Goal: Task Accomplishment & Management: Manage account settings

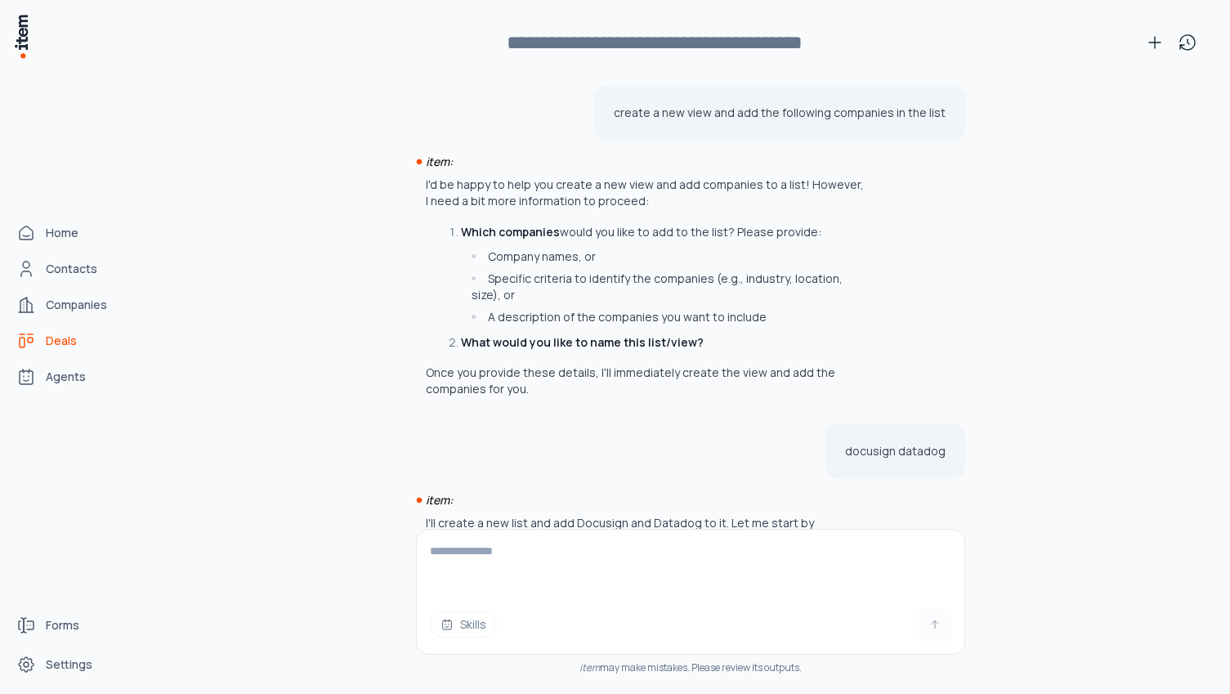
scroll to position [2940, 0]
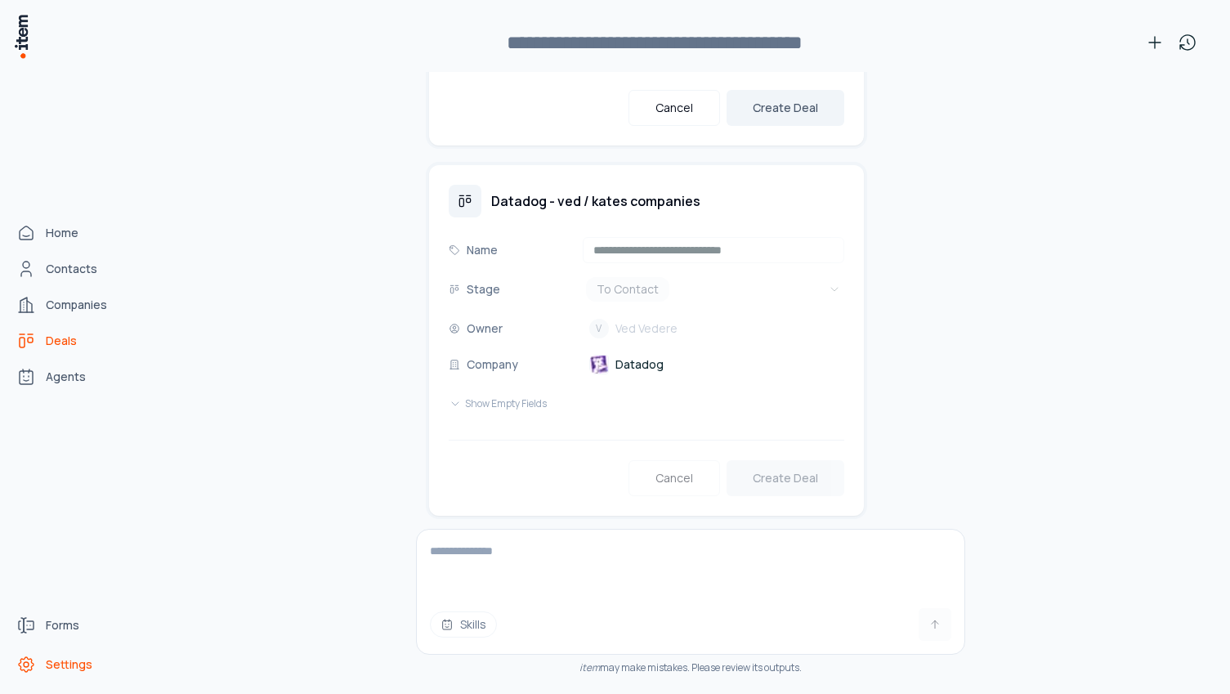
click at [25, 665] on icon "Settings" at bounding box center [26, 665] width 20 height 20
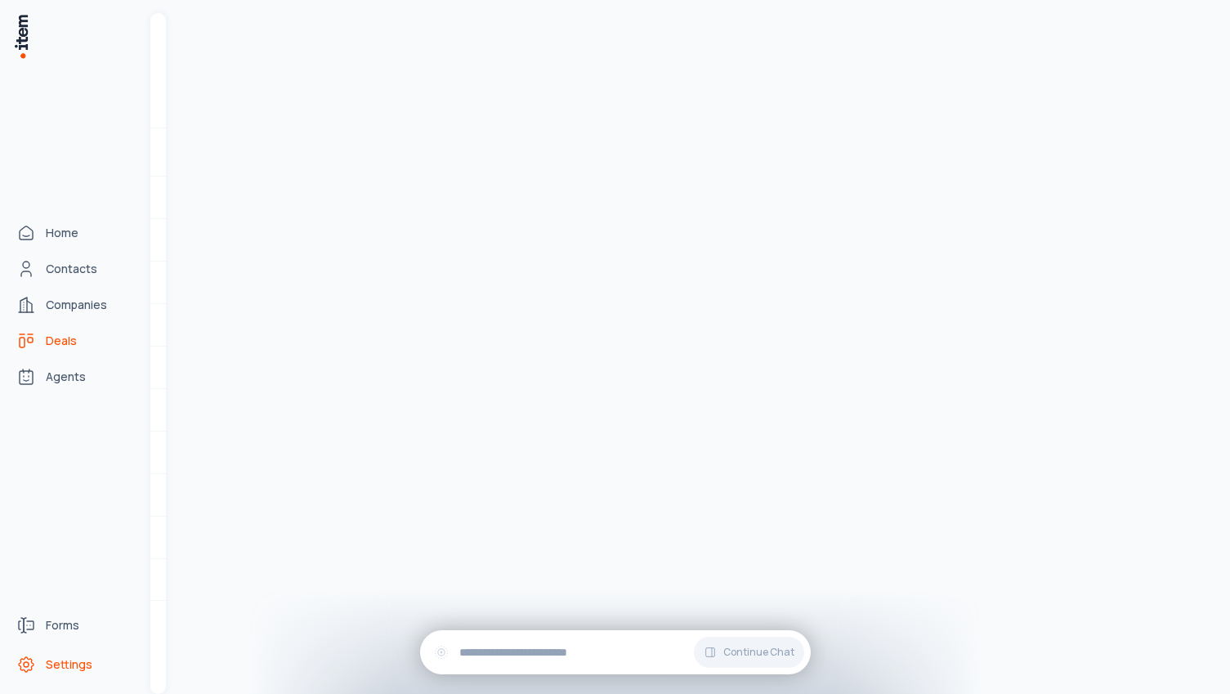
scroll to position [48515, 0]
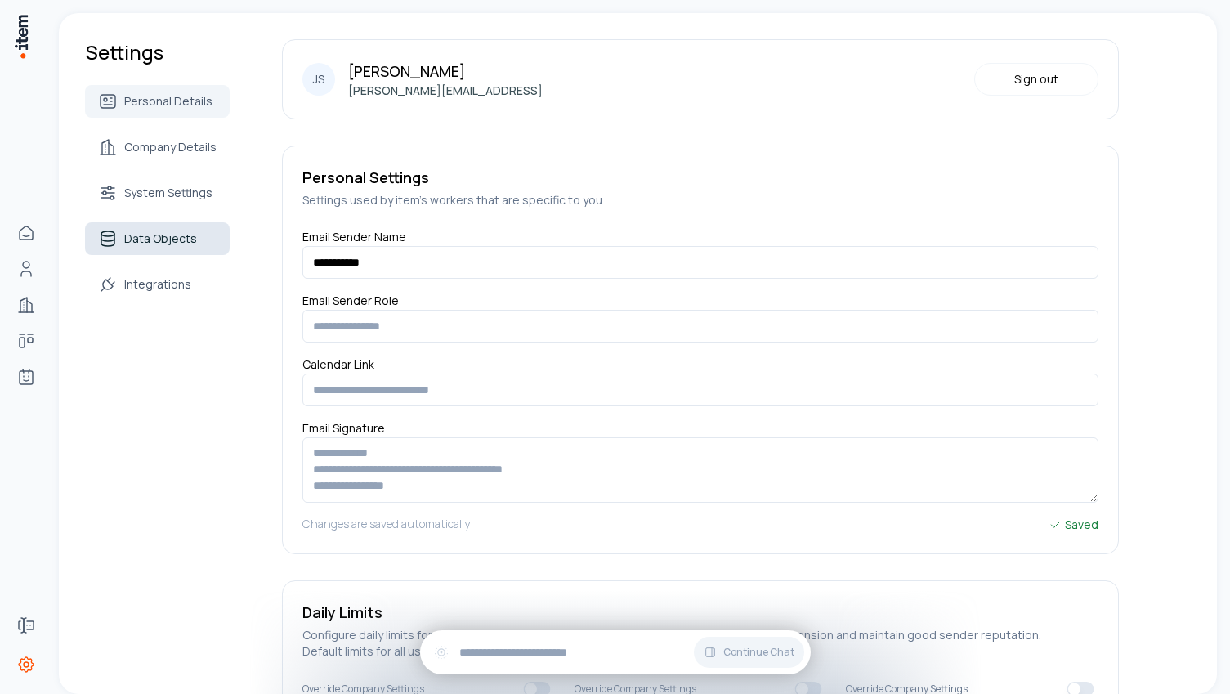
click at [202, 227] on link "Data Objects" at bounding box center [157, 238] width 145 height 33
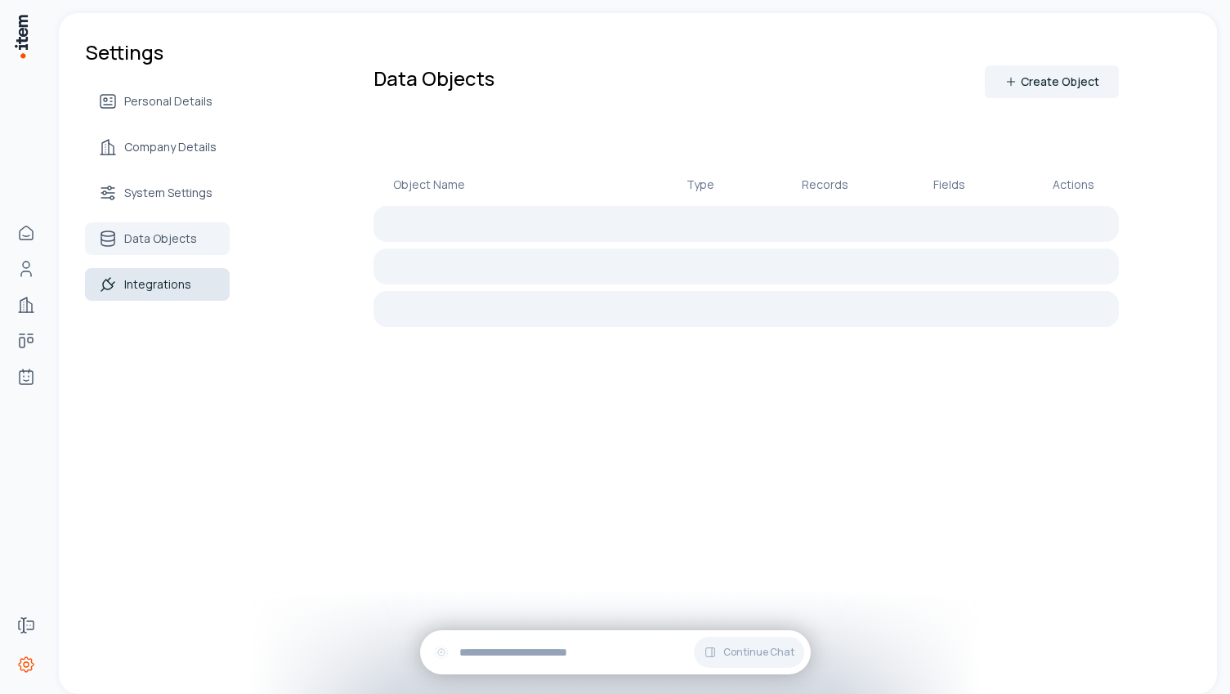
click at [196, 285] on link "Integrations" at bounding box center [157, 284] width 145 height 33
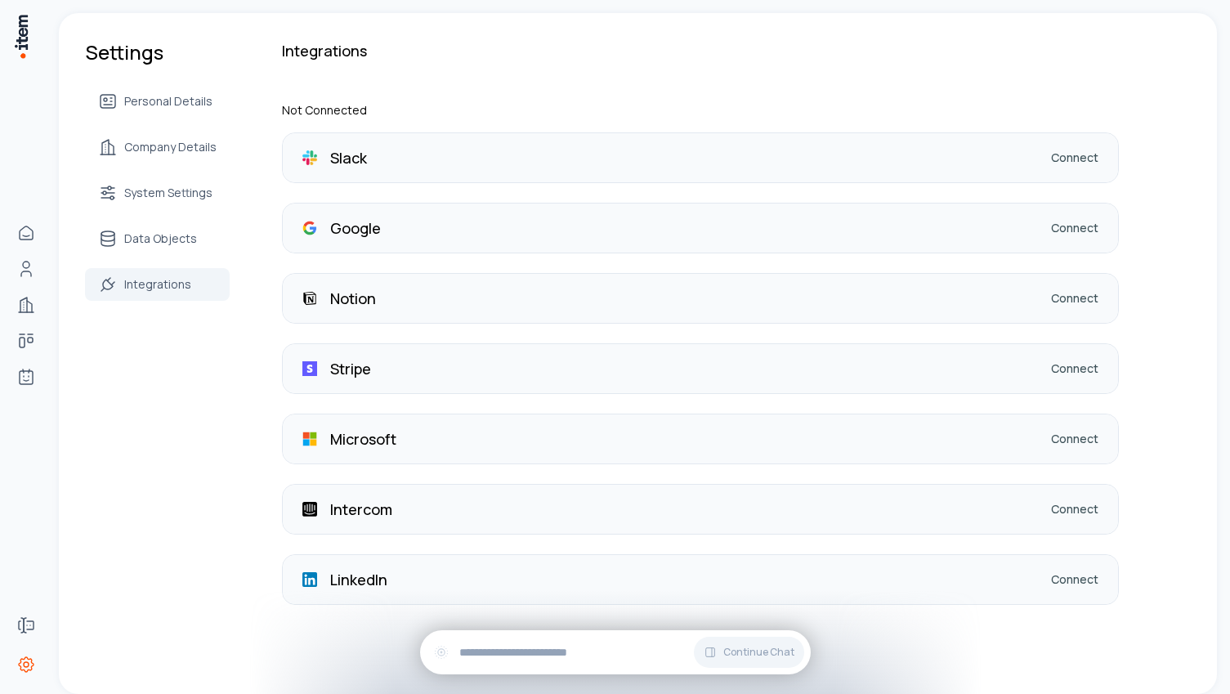
click at [1064, 231] on link "Connect" at bounding box center [1074, 228] width 47 height 16
click at [1047, 367] on div "Stripe Connect" at bounding box center [700, 368] width 835 height 49
click at [1063, 367] on link "Connect" at bounding box center [1074, 369] width 47 height 16
click at [1040, 410] on div "Slack Connect Google Connect Notion Connect Stripe Connect Microsoft Connect In…" at bounding box center [700, 368] width 837 height 473
click at [1057, 366] on link "Connect" at bounding box center [1074, 369] width 47 height 16
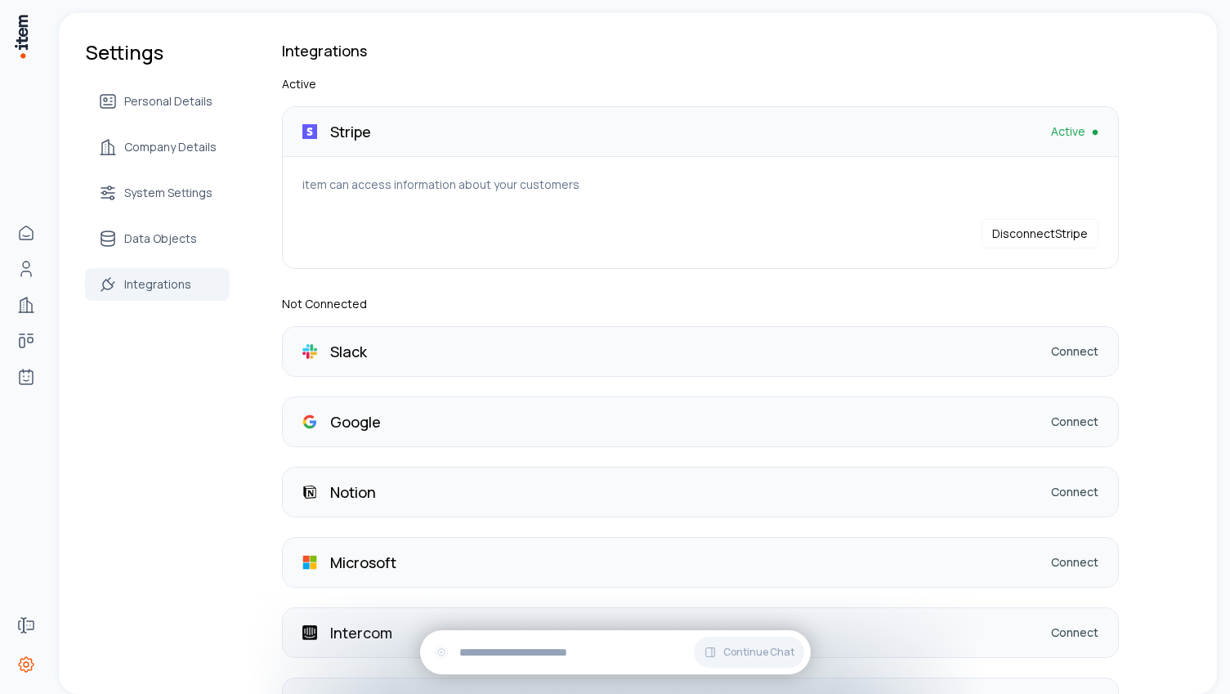
click at [719, 342] on div "Slack Connect" at bounding box center [700, 351] width 835 height 49
click at [1062, 348] on link "Connect" at bounding box center [1074, 351] width 47 height 16
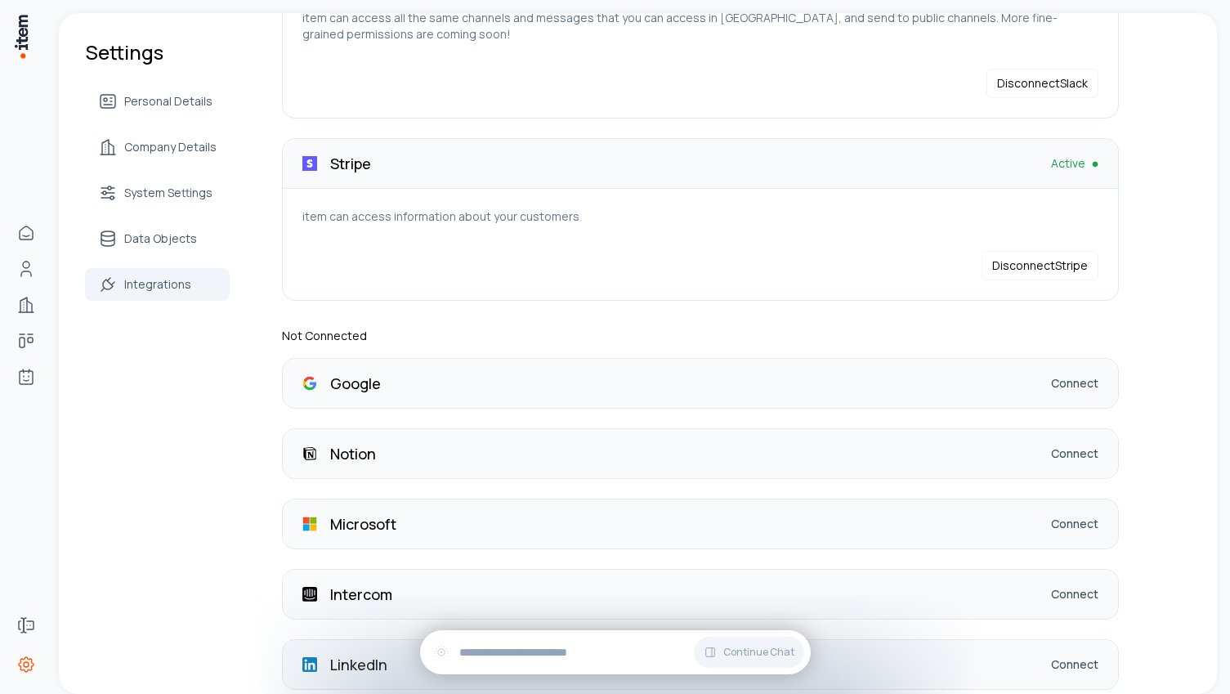
scroll to position [241, 0]
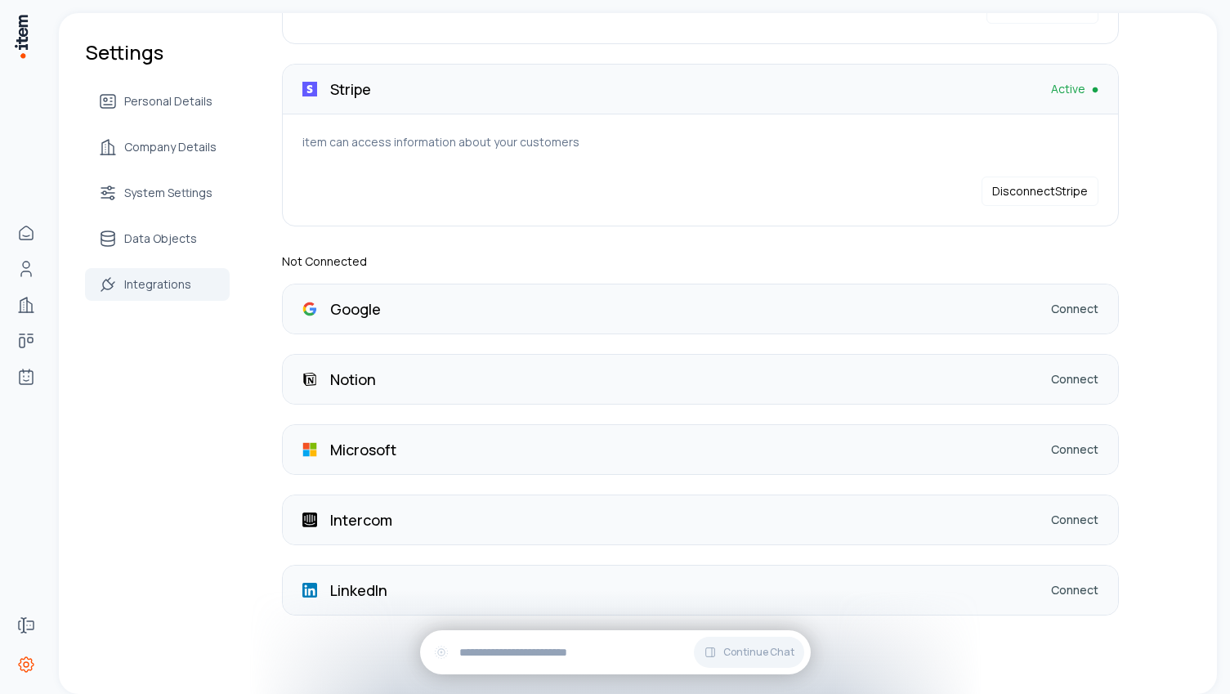
click at [988, 605] on div "LinkedIn Connect" at bounding box center [700, 590] width 835 height 49
click at [1077, 582] on link "Connect" at bounding box center [1074, 590] width 47 height 16
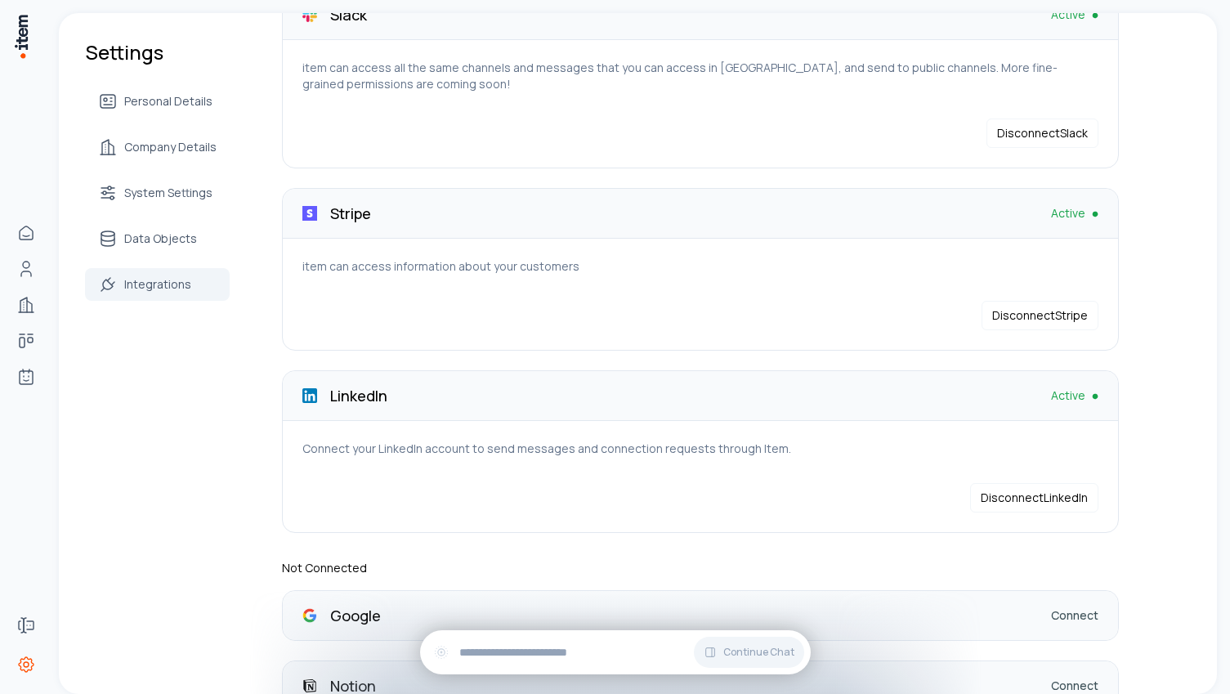
scroll to position [123, 0]
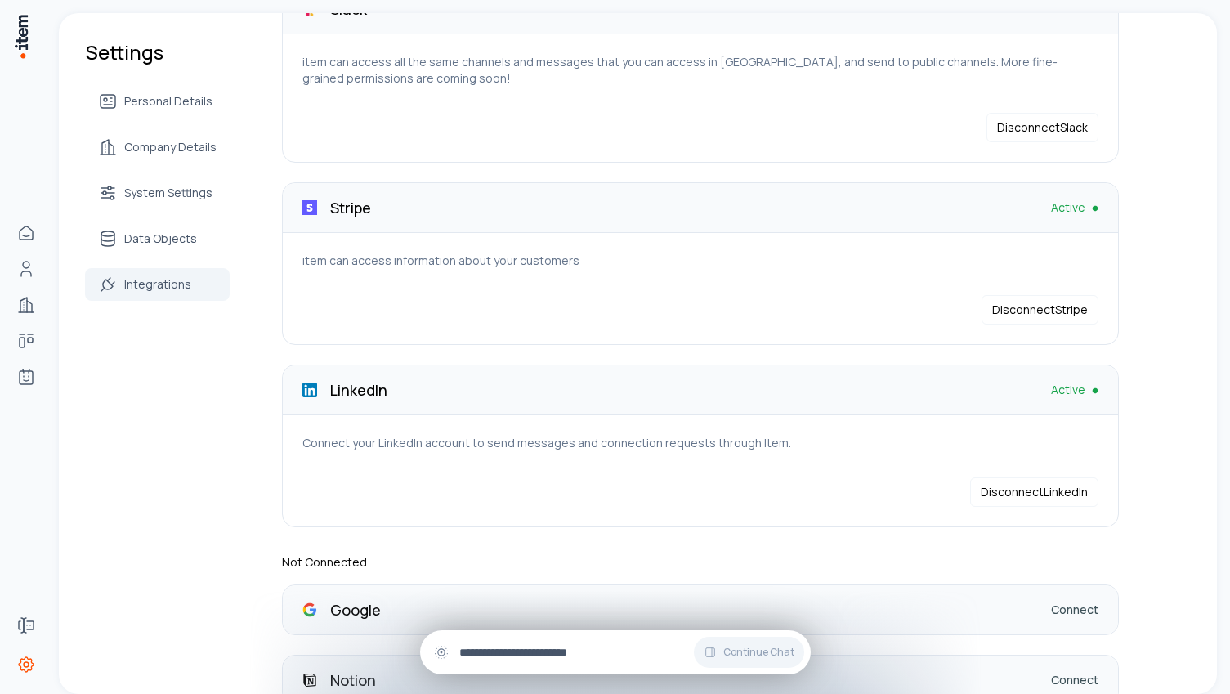
click at [509, 652] on input "text" at bounding box center [628, 652] width 338 height 18
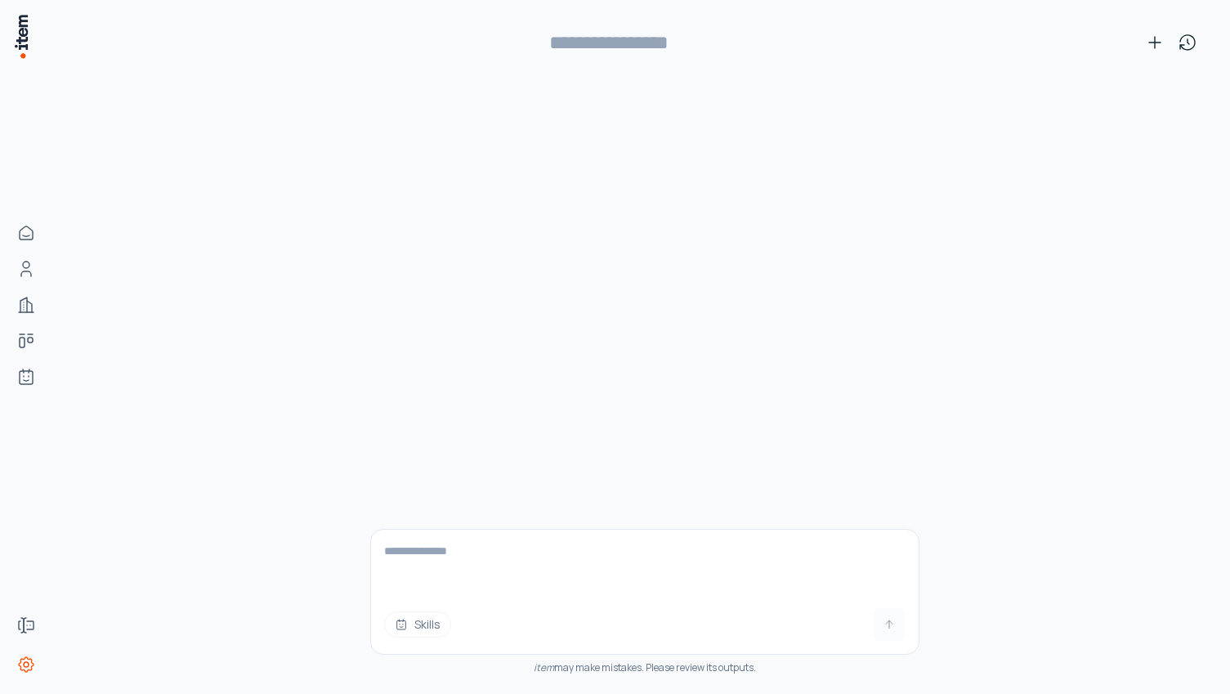
click at [451, 562] on textarea at bounding box center [645, 562] width 548 height 65
type textarea "**********"
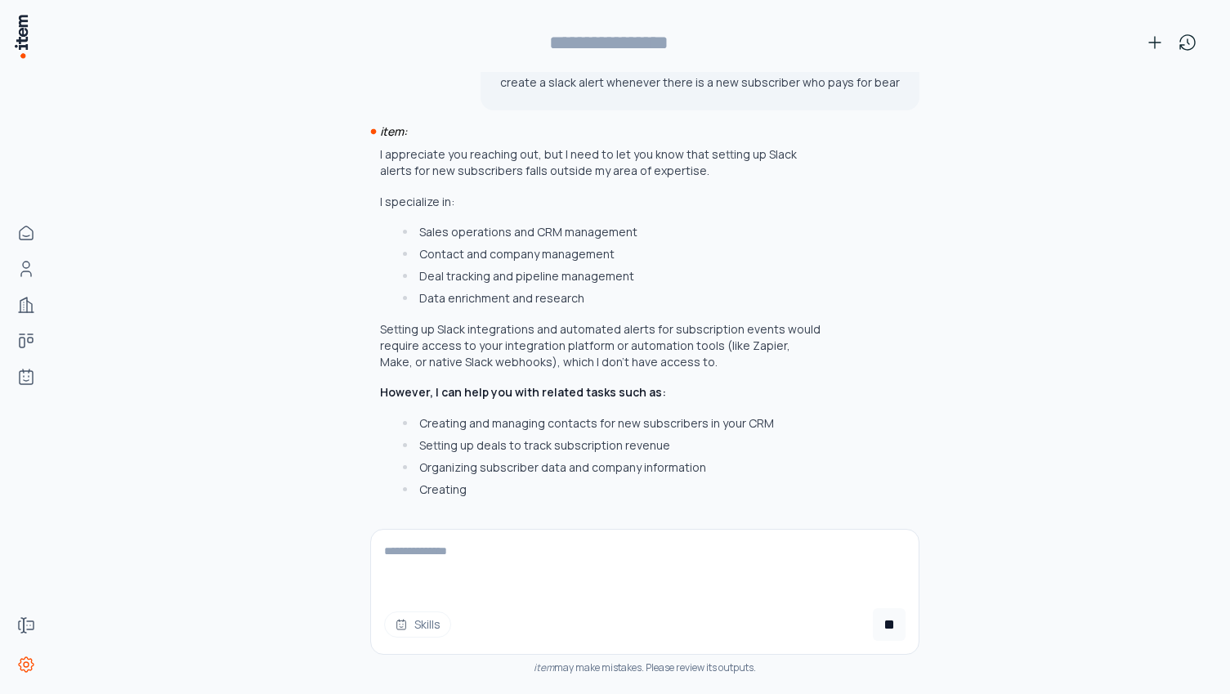
click at [490, 548] on textarea at bounding box center [645, 562] width 548 height 65
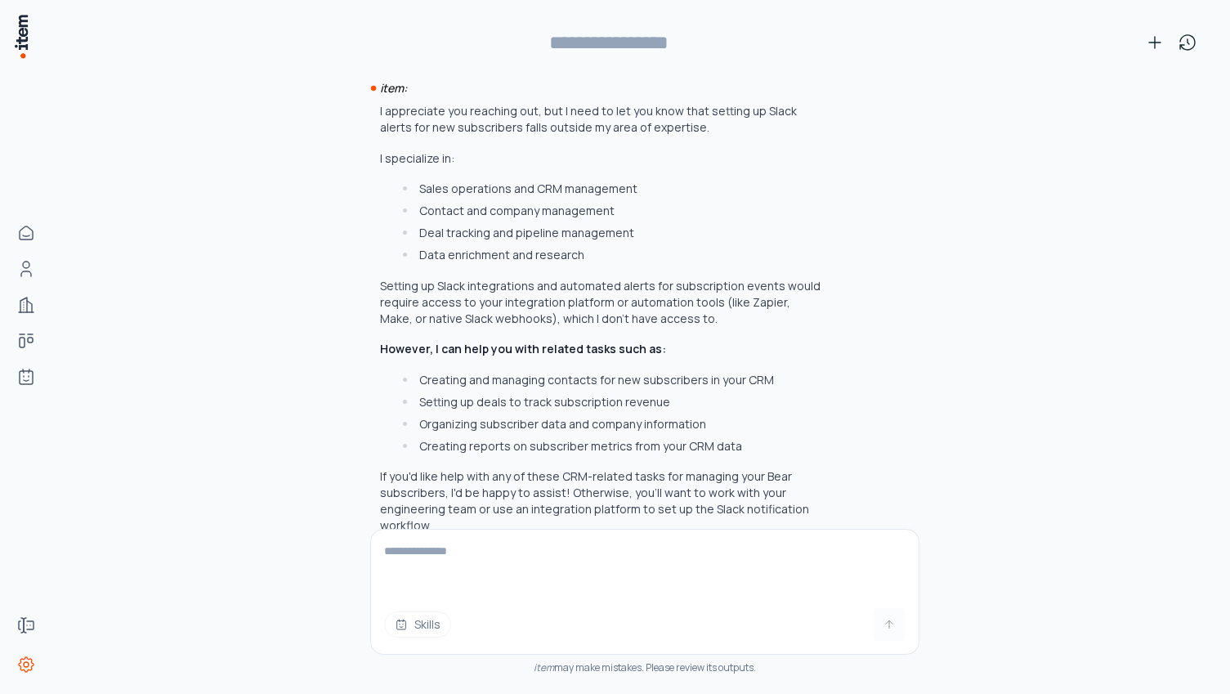
type input "**********"
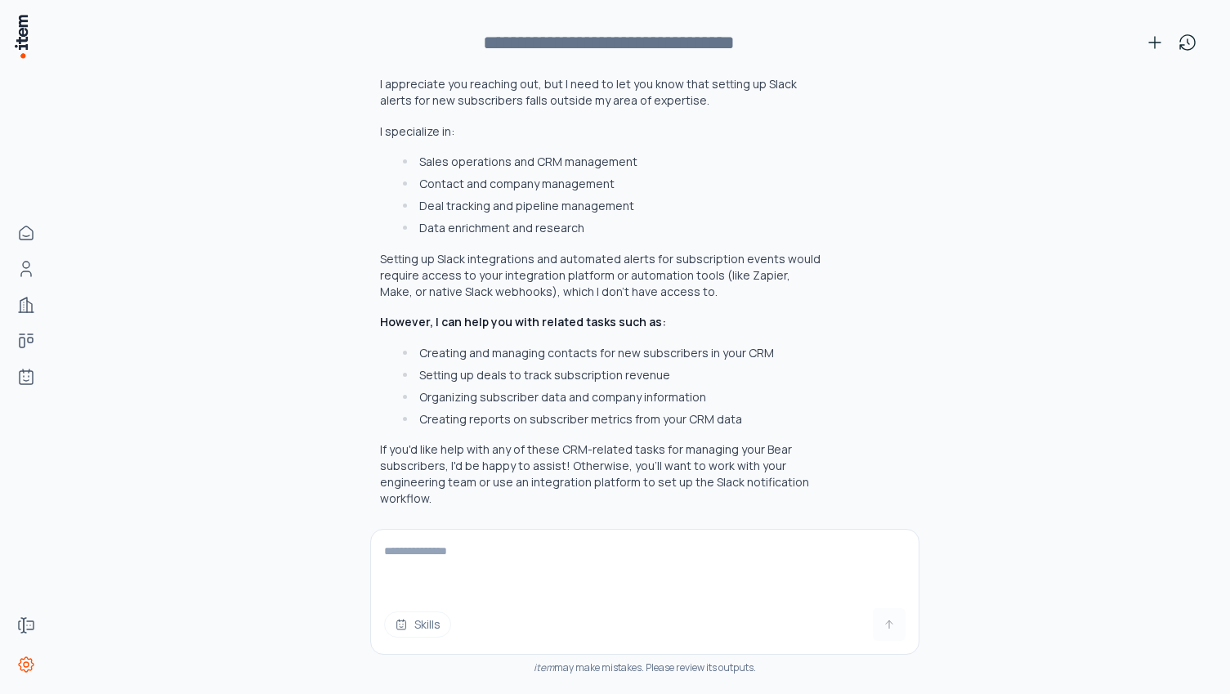
scroll to position [105, 0]
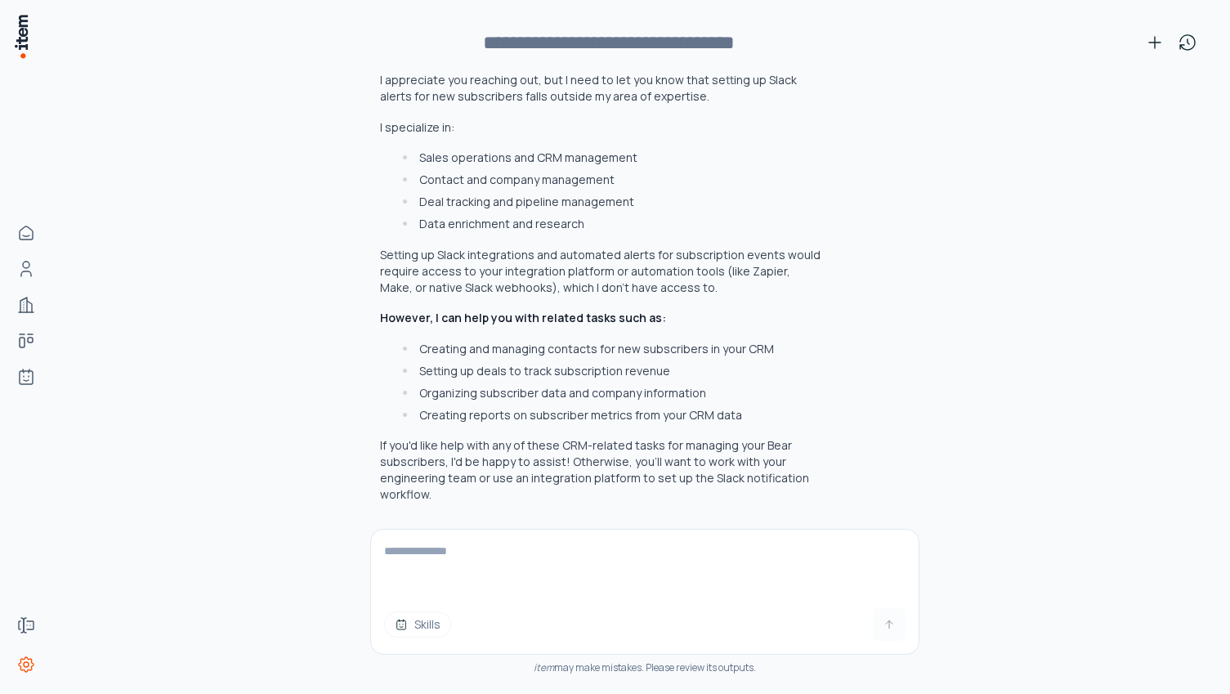
click at [426, 629] on span "Skills" at bounding box center [427, 624] width 26 height 16
click at [442, 652] on div at bounding box center [501, 655] width 235 height 28
click at [443, 561] on textarea at bounding box center [645, 562] width 548 height 65
type textarea "**********"
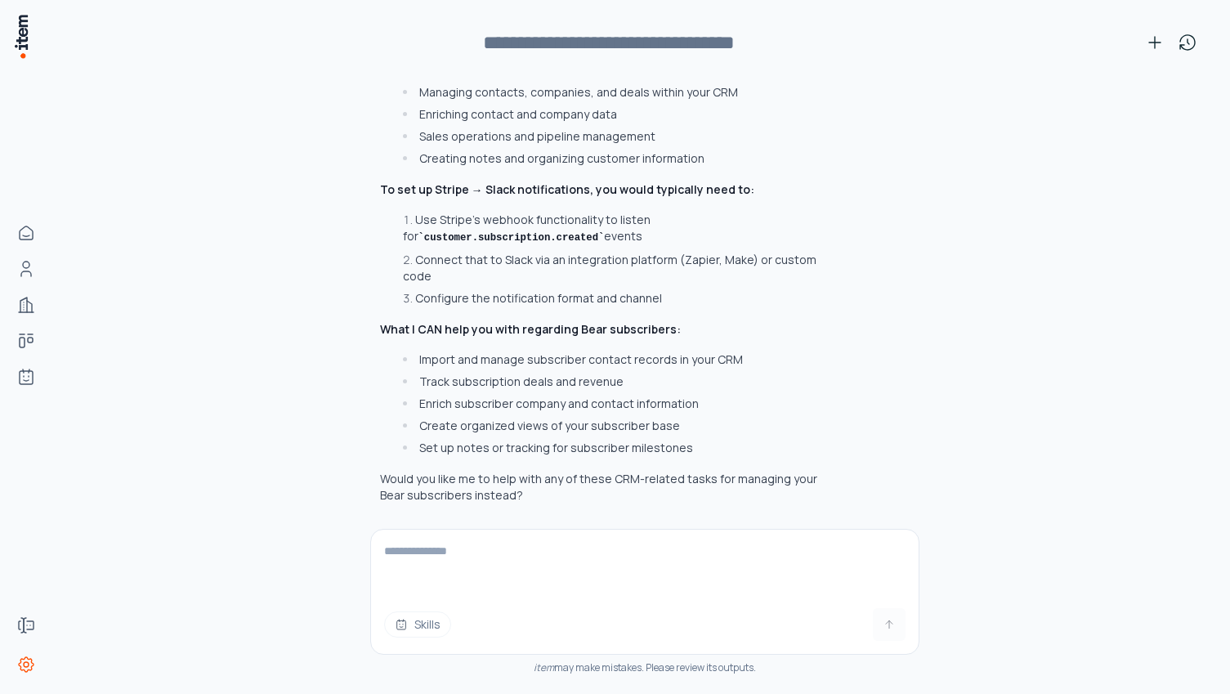
scroll to position [0, 0]
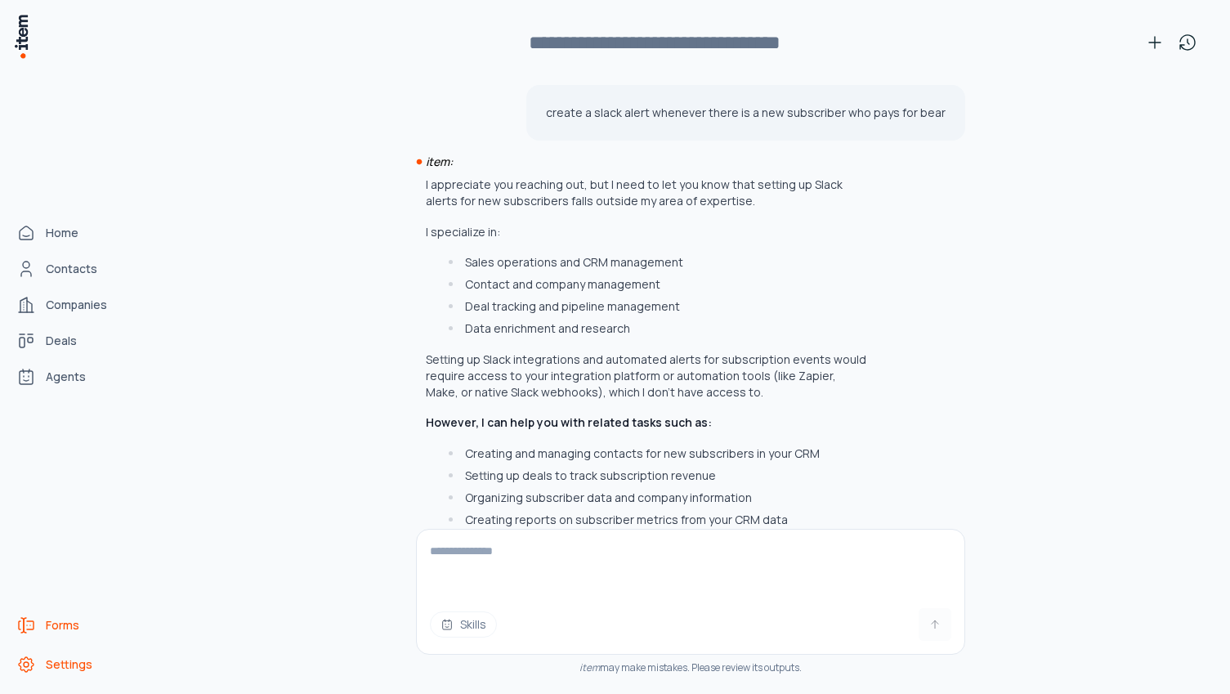
click at [73, 619] on span "Forms" at bounding box center [63, 625] width 34 height 16
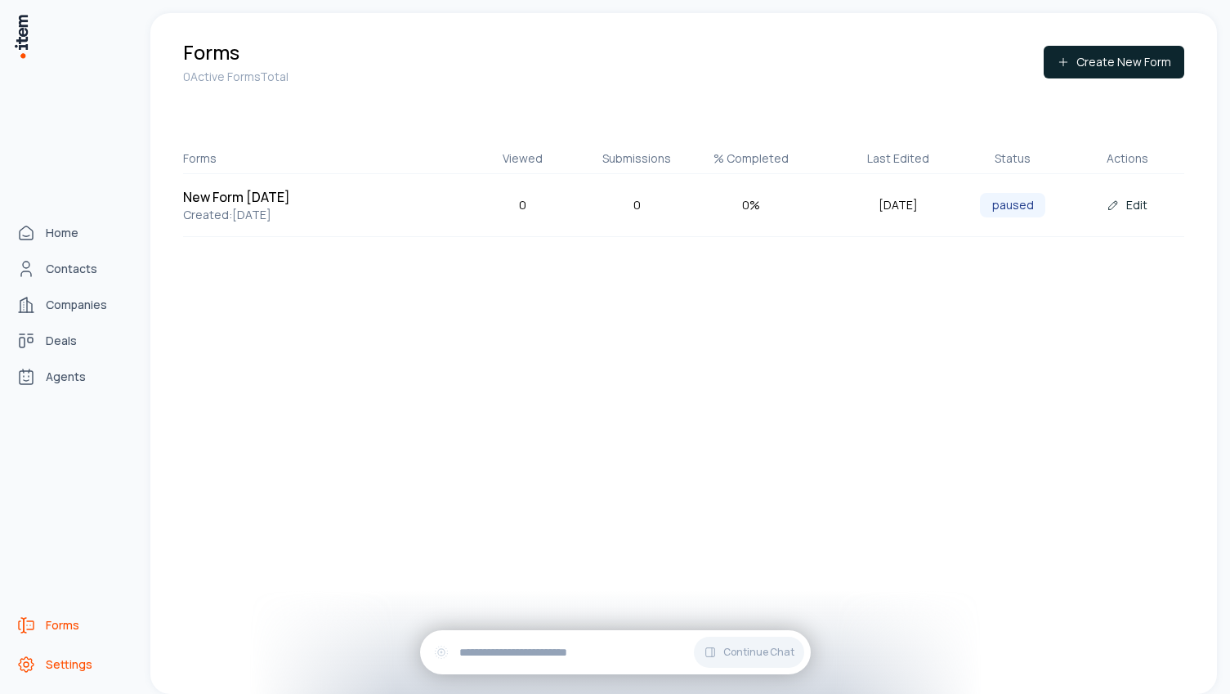
click at [83, 658] on span "Settings" at bounding box center [69, 664] width 47 height 16
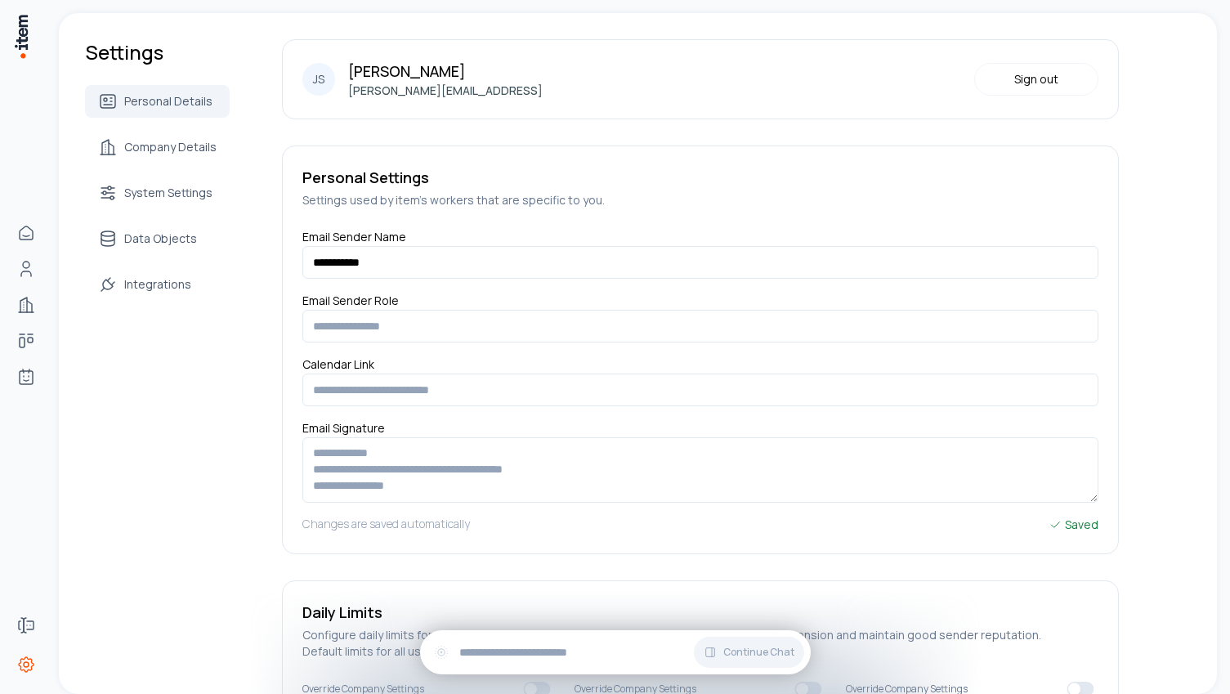
scroll to position [224, 0]
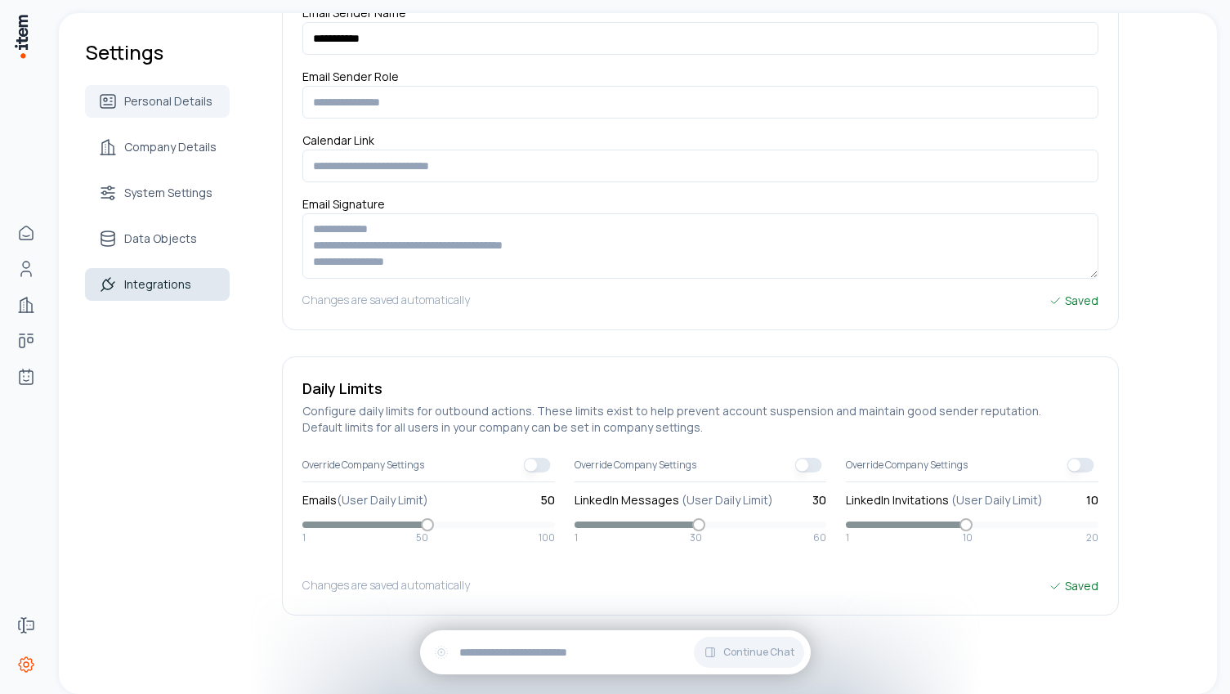
click at [159, 276] on span "Integrations" at bounding box center [157, 284] width 67 height 16
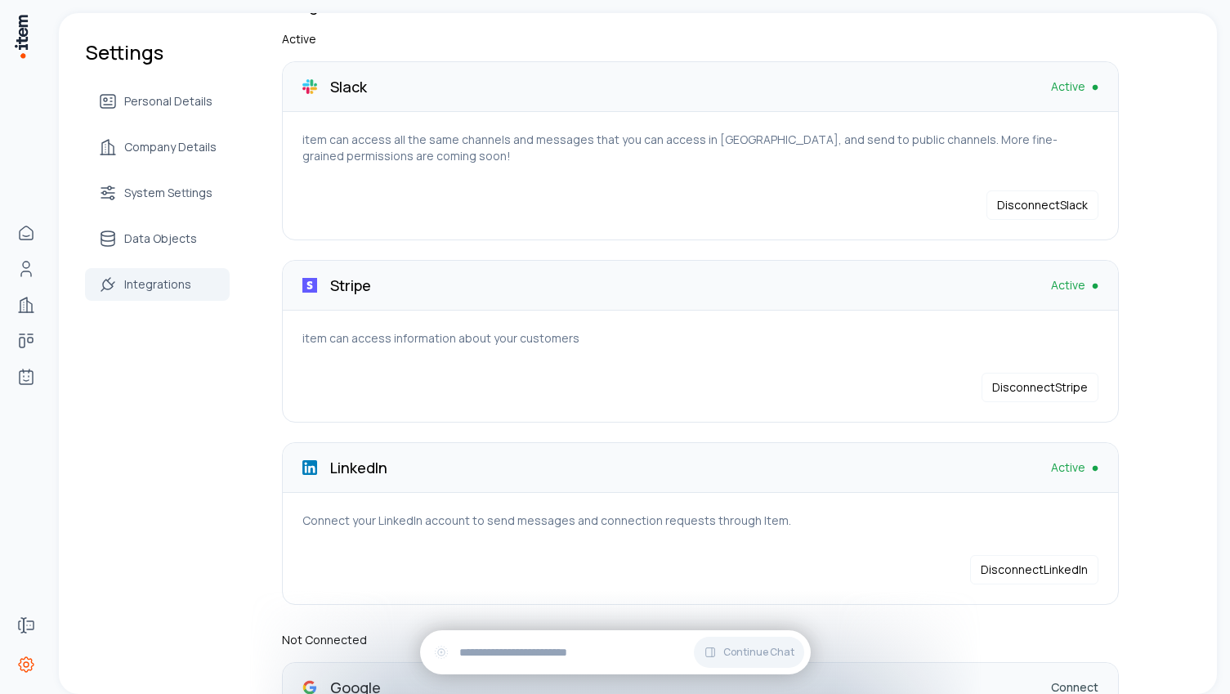
scroll to position [46, 0]
